Goal: Complete application form

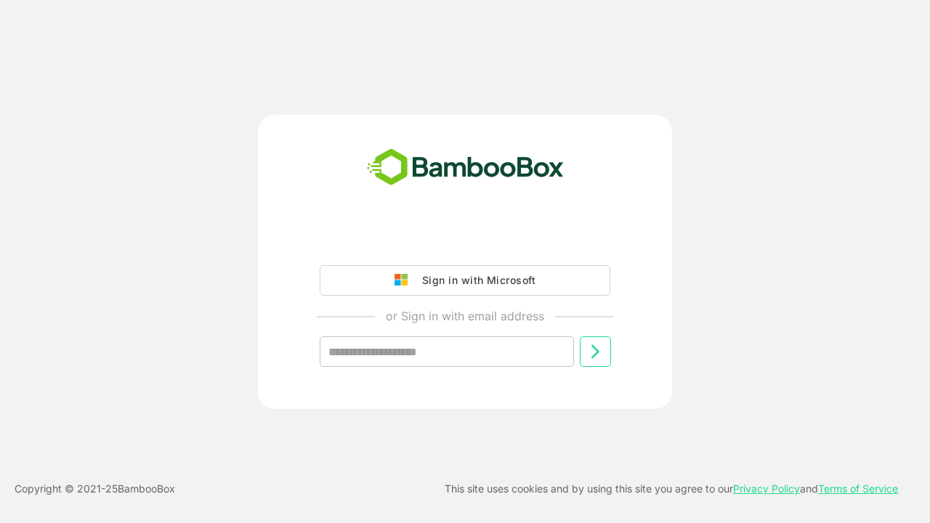
type input "**********"
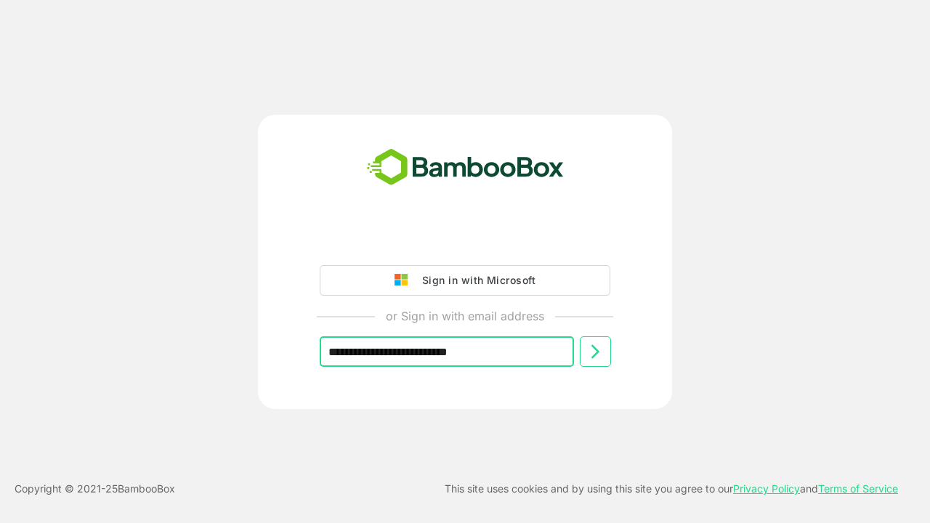
click at [595, 352] on icon at bounding box center [594, 351] width 17 height 17
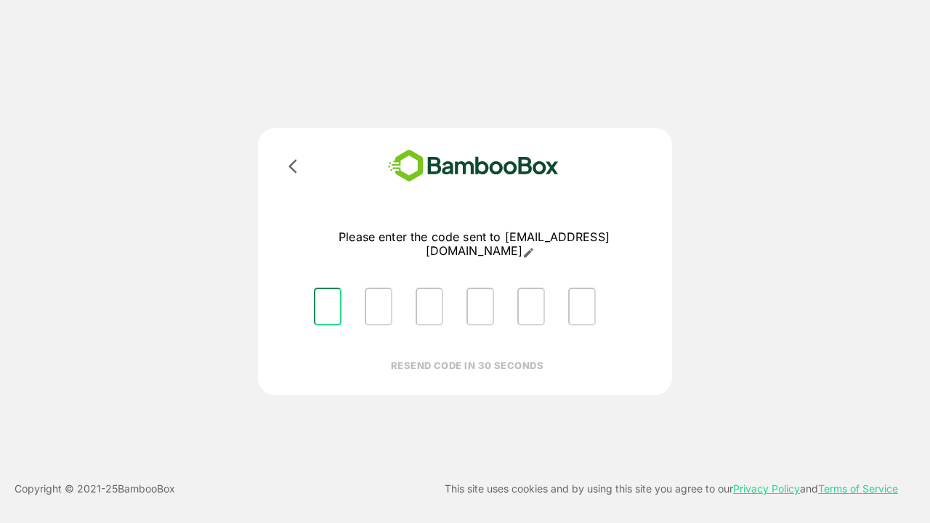
type input "*"
